Goal: Register for event/course: Register for event/course

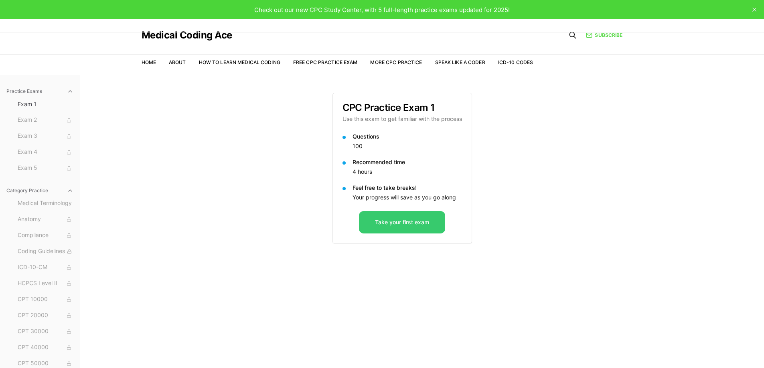
click at [403, 227] on button "Take your first exam" at bounding box center [402, 222] width 86 height 22
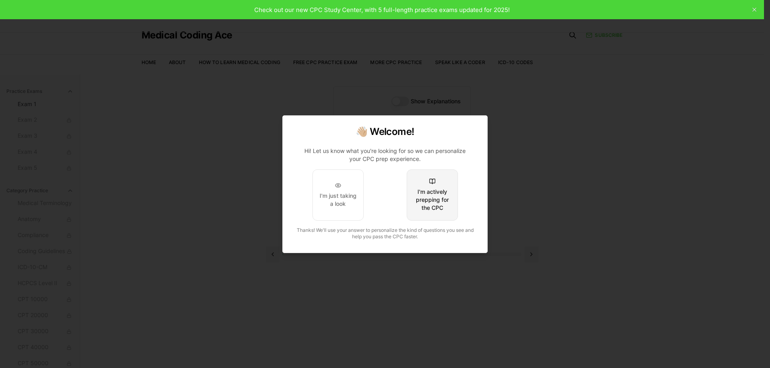
click at [417, 213] on button "I'm actively prepping for the CPC" at bounding box center [431, 195] width 51 height 51
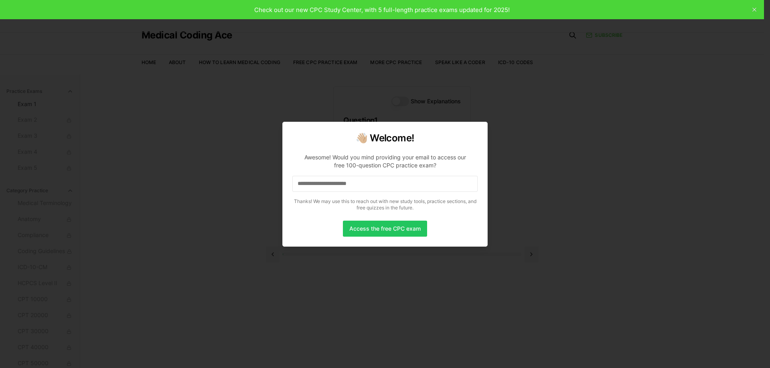
click at [394, 193] on p "Awesome! Would you mind providing your email to access our free 100-question CP…" at bounding box center [384, 180] width 185 height 67
click at [395, 189] on input at bounding box center [384, 184] width 185 height 16
click at [384, 232] on button "Access the free CPC exam" at bounding box center [385, 229] width 84 height 16
click at [399, 183] on input at bounding box center [384, 184] width 185 height 16
click at [424, 166] on div "Awesome! Would you mind providing your email to access our free 100-question CP…" at bounding box center [385, 162] width 172 height 16
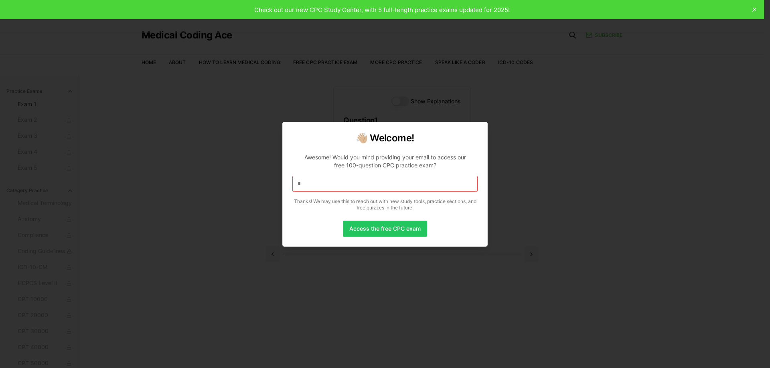
click at [420, 182] on input "*" at bounding box center [384, 184] width 185 height 16
click at [421, 183] on input at bounding box center [384, 184] width 185 height 16
click at [324, 178] on input "*" at bounding box center [384, 184] width 185 height 16
click at [324, 179] on input "*" at bounding box center [384, 184] width 185 height 16
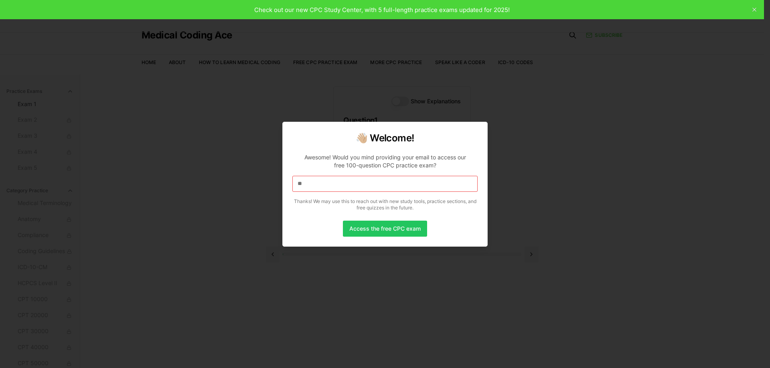
click at [368, 182] on input "**" at bounding box center [384, 184] width 185 height 16
drag, startPoint x: 342, startPoint y: 186, endPoint x: 328, endPoint y: 186, distance: 14.8
click at [328, 186] on input "**" at bounding box center [384, 184] width 185 height 16
click at [336, 190] on input "*" at bounding box center [384, 184] width 185 height 16
click at [324, 180] on input at bounding box center [384, 184] width 185 height 16
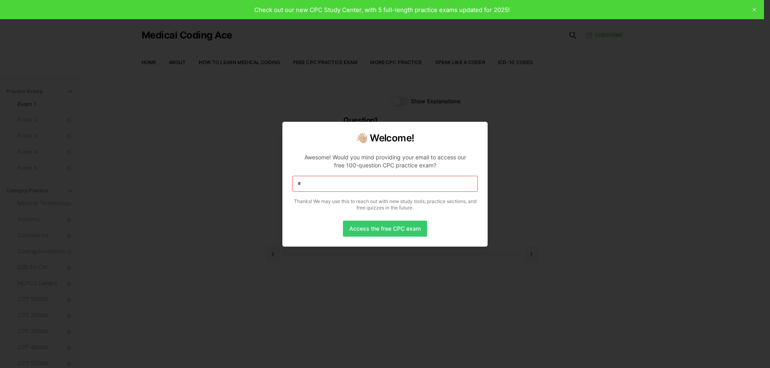
drag, startPoint x: 372, startPoint y: 210, endPoint x: 371, endPoint y: 223, distance: 13.3
click at [371, 222] on div "👋🏼 Welcome! Awesome! Would you mind providing your email to access our free 100…" at bounding box center [384, 184] width 205 height 125
click at [371, 224] on button "Access the free CPC exam" at bounding box center [385, 229] width 84 height 16
click at [388, 228] on button "Access the free CPC exam" at bounding box center [385, 229] width 84 height 16
click at [576, 278] on div at bounding box center [385, 184] width 770 height 368
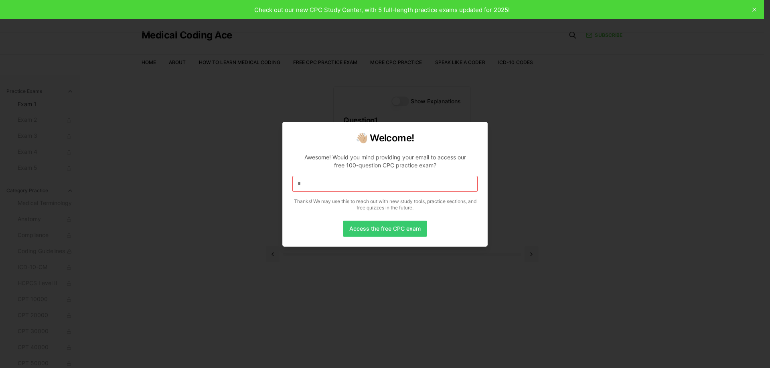
click at [395, 231] on button "Access the free CPC exam" at bounding box center [385, 229] width 84 height 16
click at [484, 115] on div at bounding box center [385, 184] width 770 height 368
